Goal: Task Accomplishment & Management: Use online tool/utility

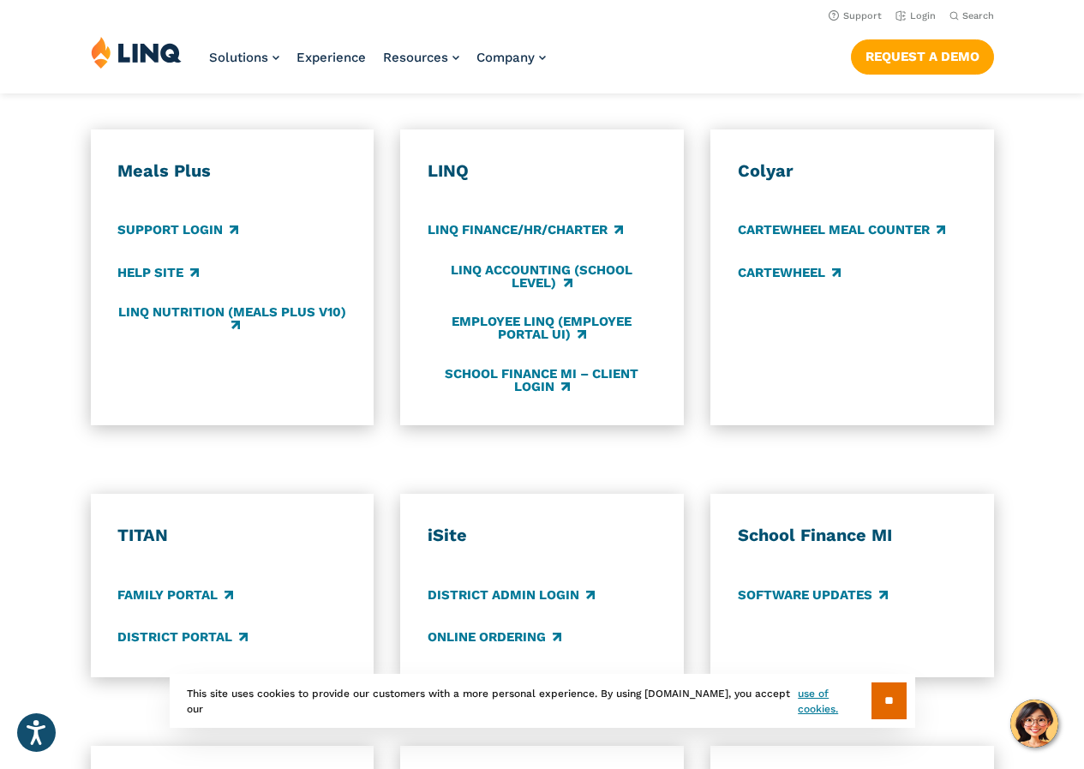
scroll to position [686, 0]
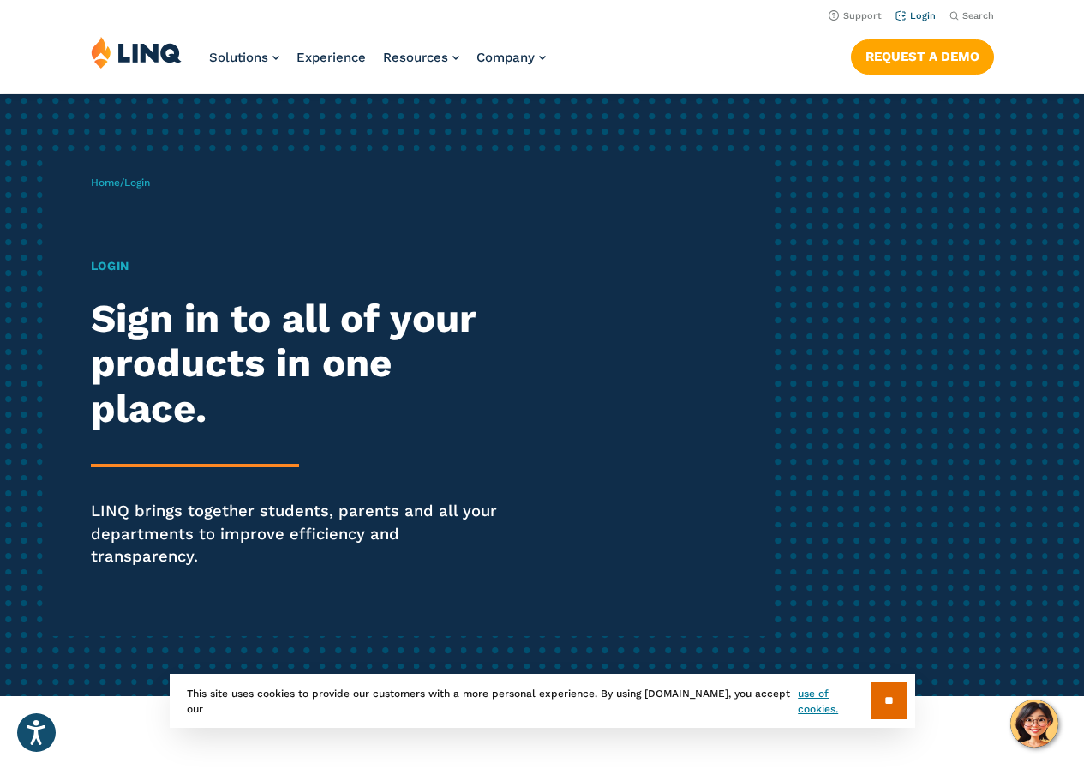
click at [910, 17] on link "Login" at bounding box center [915, 15] width 40 height 11
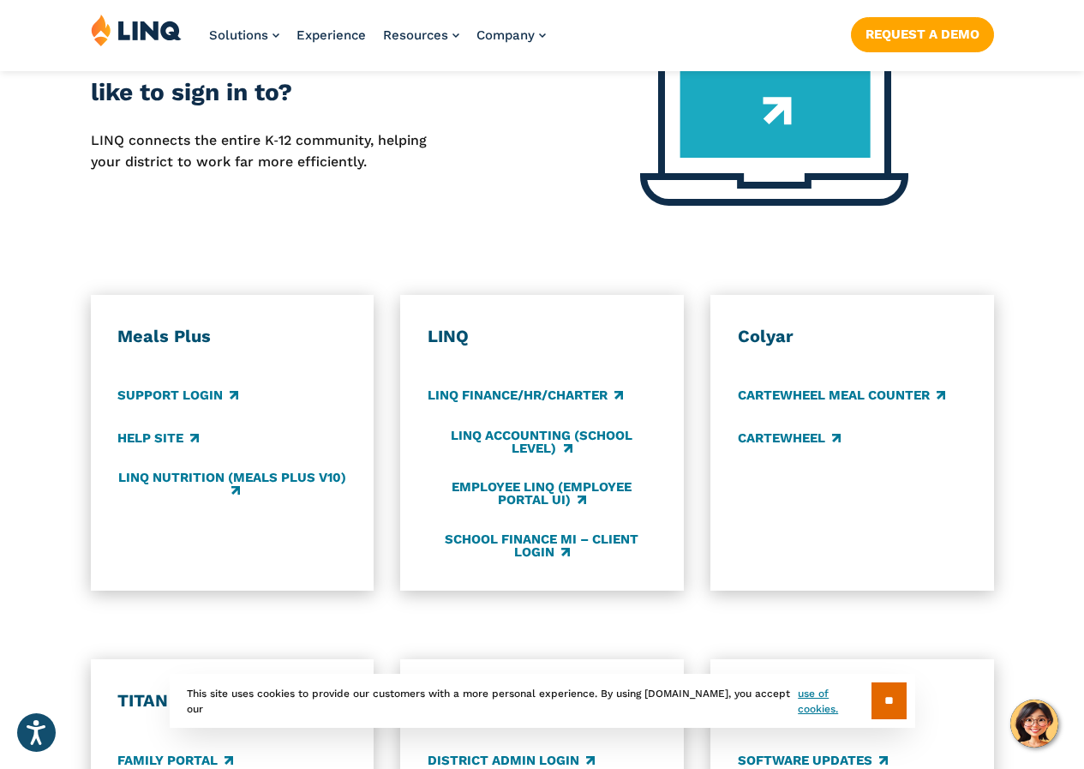
scroll to position [1028, 0]
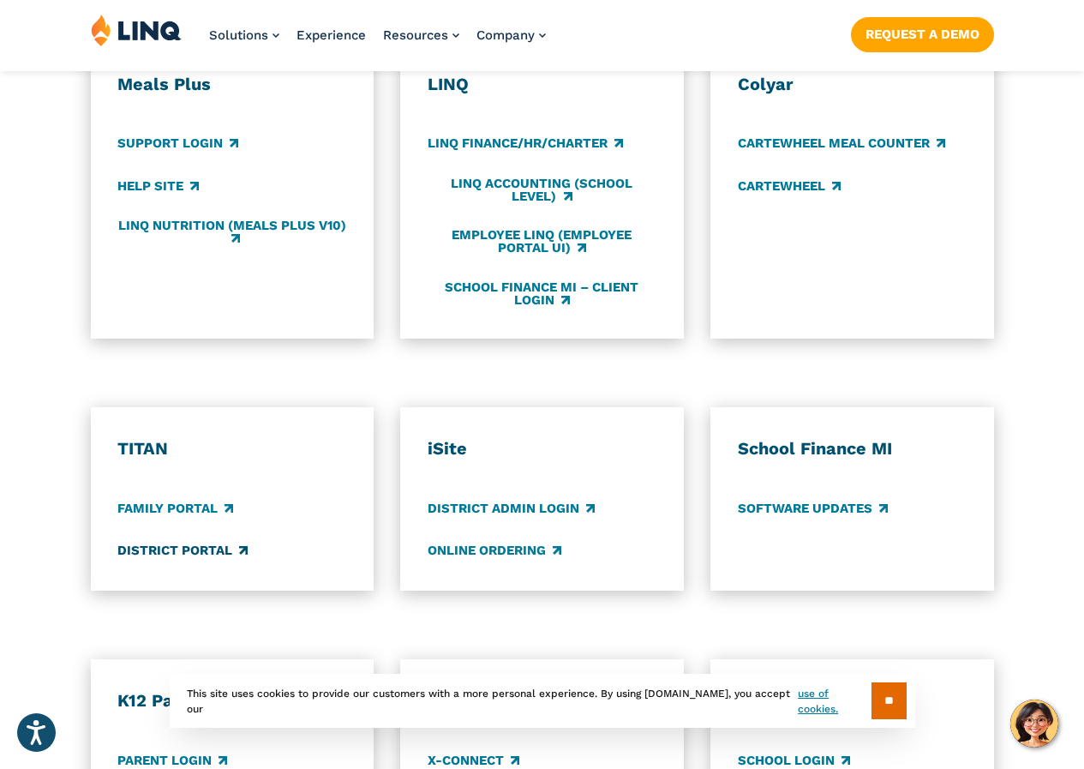
click at [153, 541] on link "District Portal" at bounding box center [182, 550] width 130 height 19
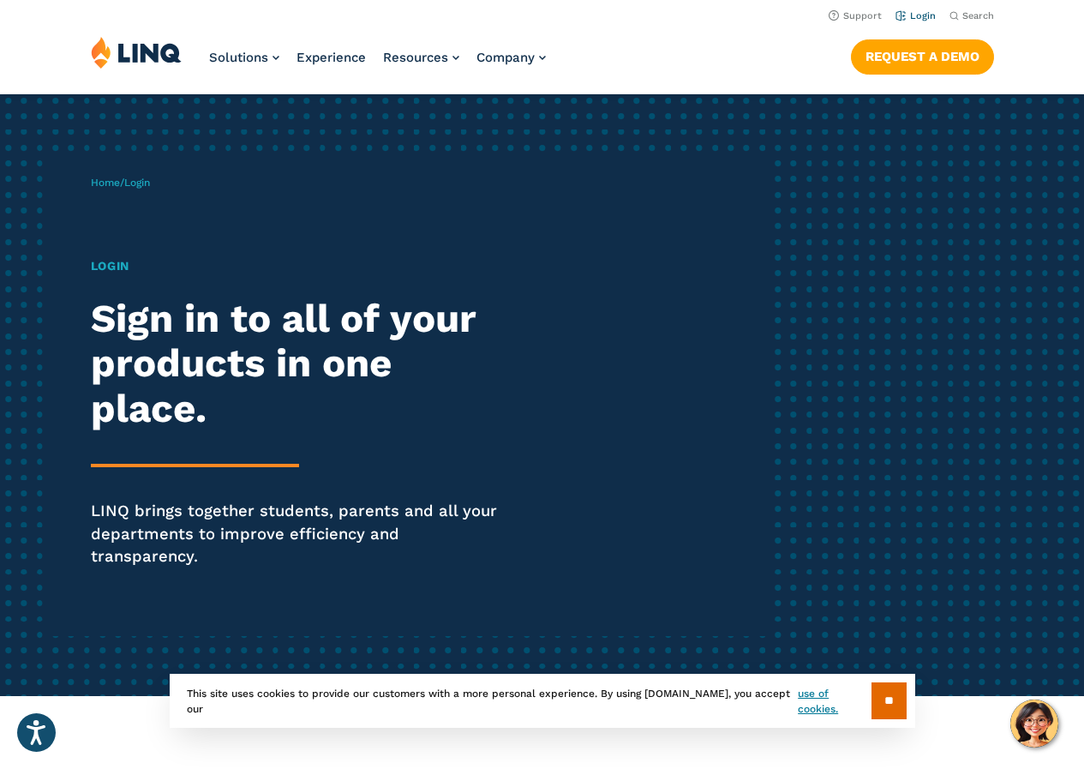
click at [910, 20] on link "Login" at bounding box center [915, 15] width 40 height 11
